Goal: Use online tool/utility: Utilize a website feature to perform a specific function

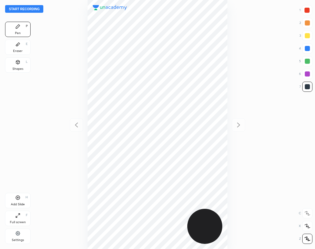
scroll to position [249, 213]
click at [38, 9] on button "Start recording" at bounding box center [24, 9] width 38 height 8
click at [14, 234] on div "Settings" at bounding box center [17, 235] width 25 height 15
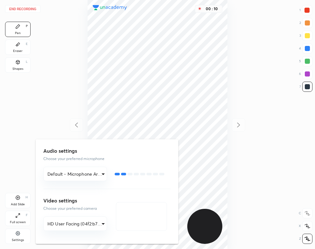
click at [25, 107] on div at bounding box center [157, 124] width 315 height 249
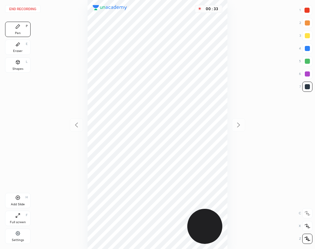
click at [227, 31] on div "00 : 33" at bounding box center [157, 124] width 213 height 249
click at [227, 115] on div "01 : 33" at bounding box center [157, 124] width 213 height 249
click at [30, 8] on button "End recording" at bounding box center [22, 9] width 35 height 8
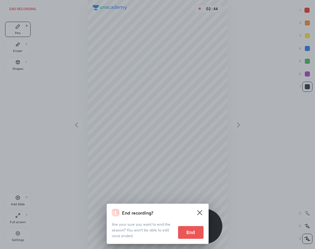
click at [193, 245] on div "End recording? Are your sure you want to end the session? You won’t be able to …" at bounding box center [157, 124] width 315 height 249
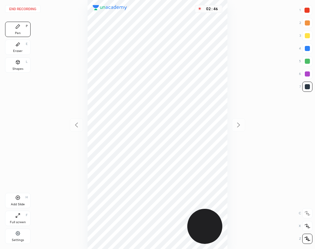
click at [31, 7] on button "End recording" at bounding box center [22, 9] width 35 height 8
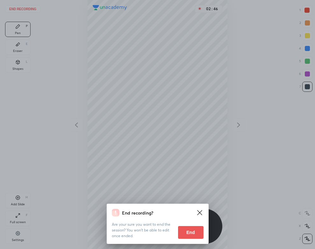
click at [189, 232] on button "End" at bounding box center [190, 232] width 25 height 13
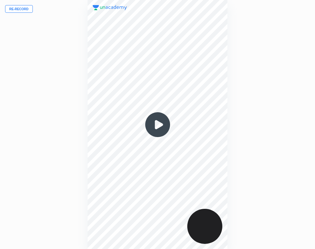
click at [157, 126] on img at bounding box center [157, 124] width 31 height 31
